Goal: Task Accomplishment & Management: Manage account settings

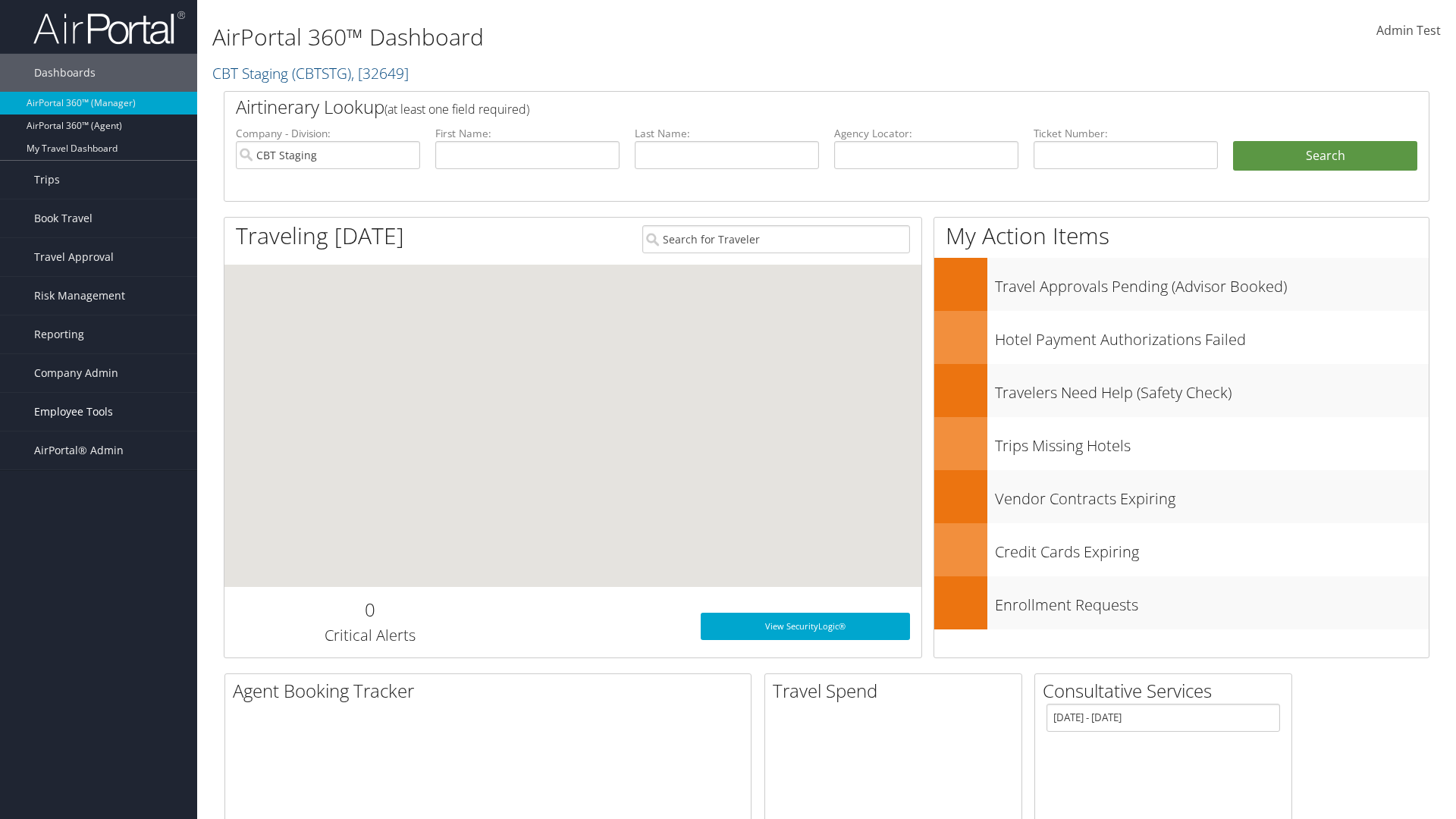
click at [99, 412] on span "Employee Tools" at bounding box center [73, 411] width 79 height 38
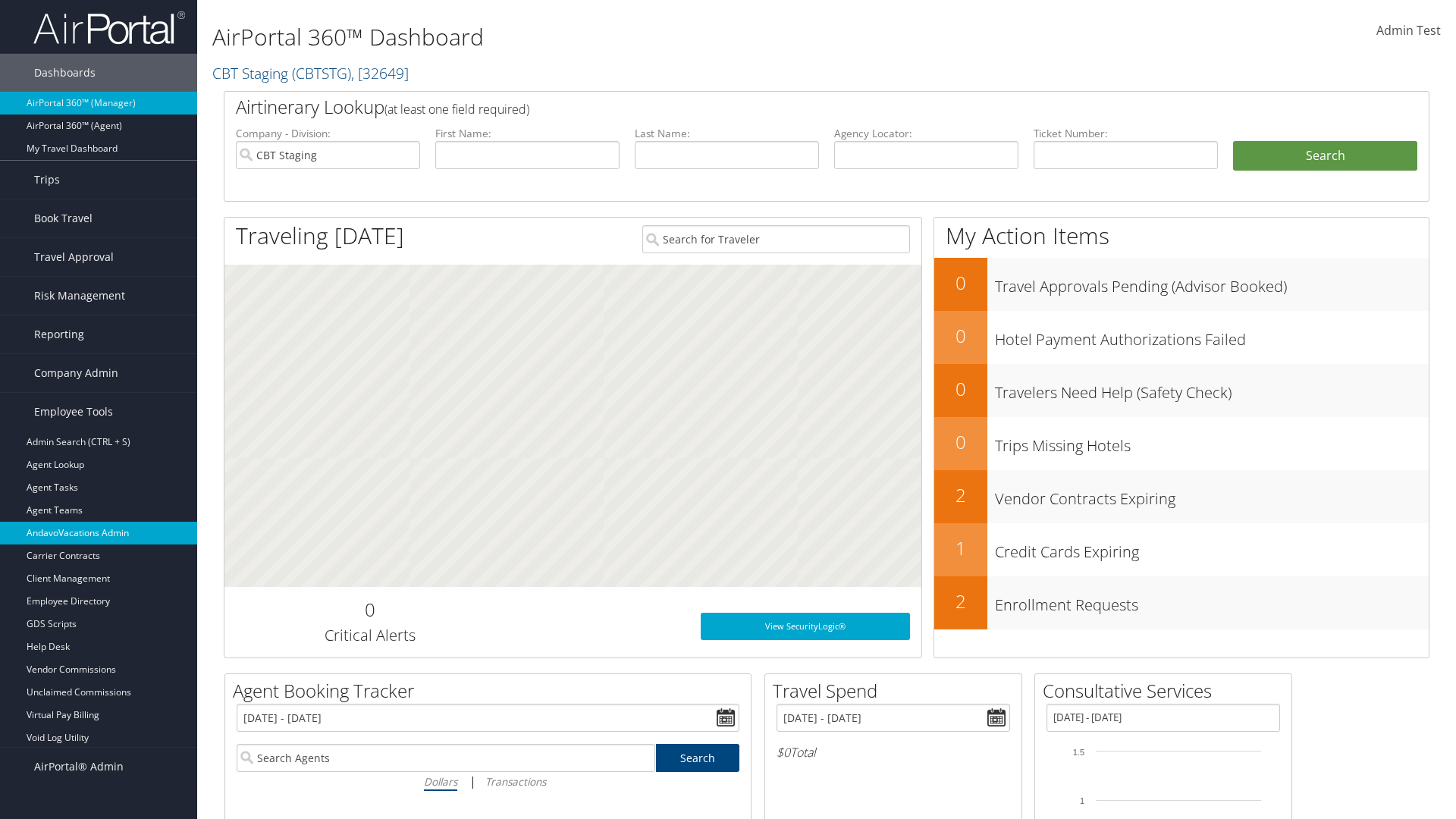
click at [99, 533] on link "AndavoVacations Admin" at bounding box center [99, 533] width 197 height 23
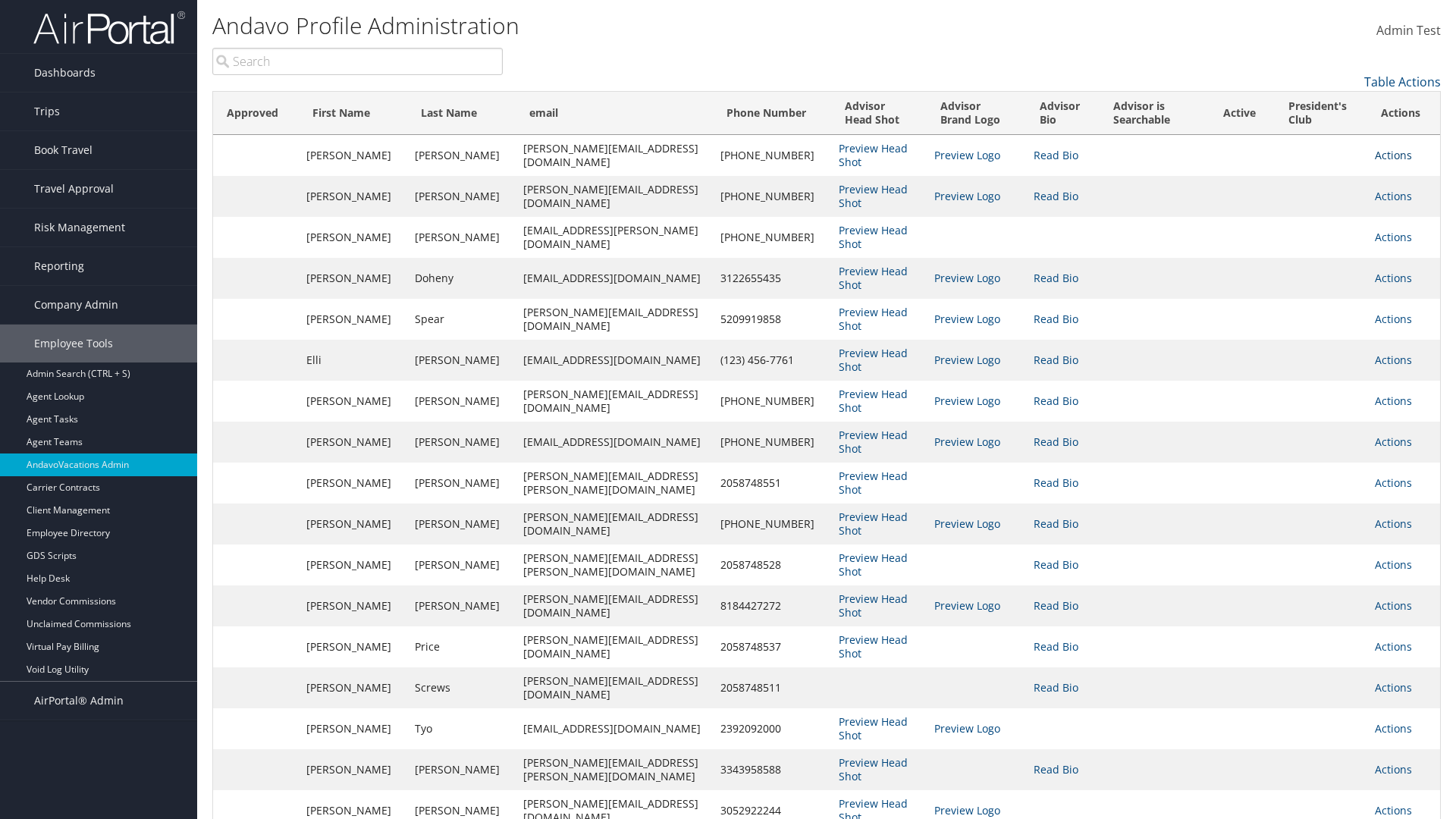
click at [1390, 155] on link "Actions" at bounding box center [1394, 155] width 37 height 15
click at [1320, 204] on link "Edit" at bounding box center [1321, 204] width 166 height 26
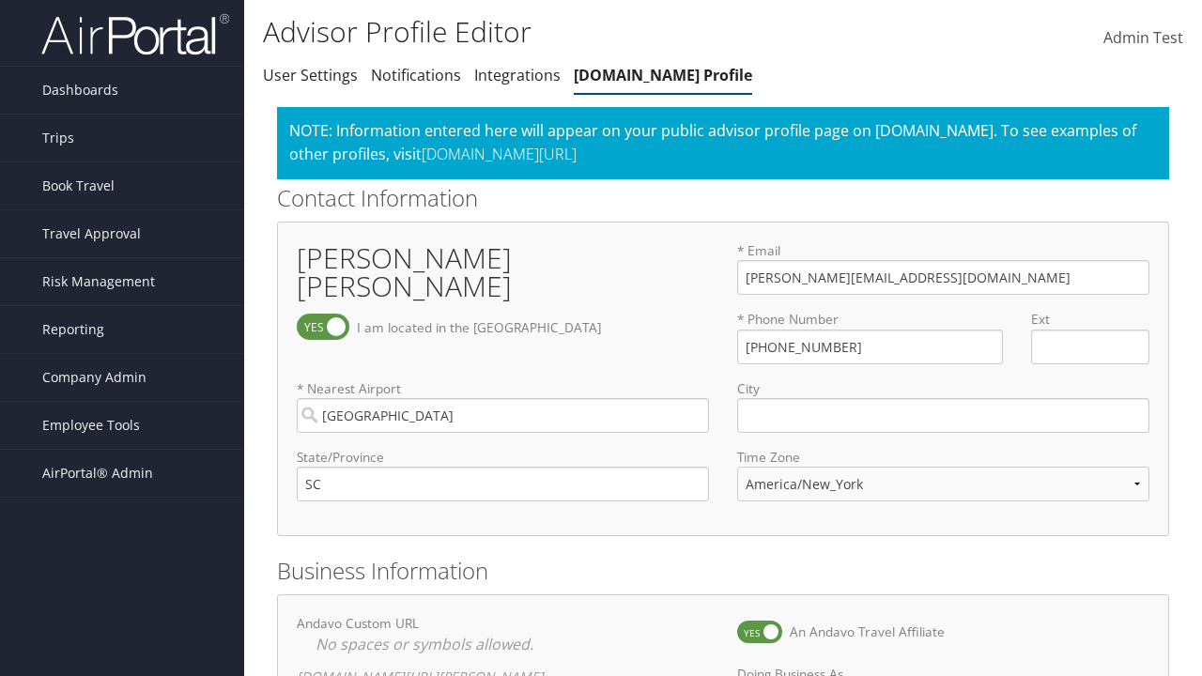
select select "153"
checkbox input "true"
